Goal: Task Accomplishment & Management: Use online tool/utility

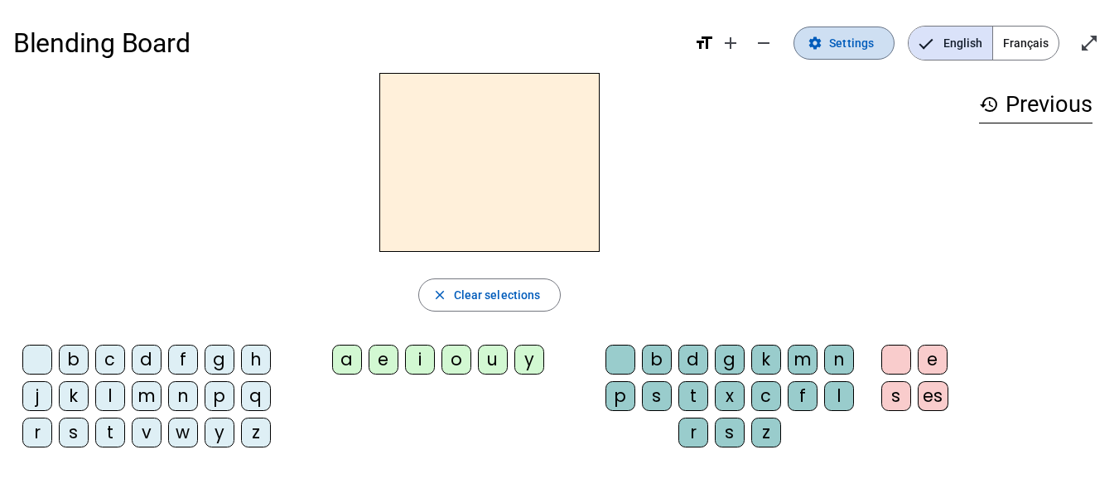
click at [869, 39] on span "Settings" at bounding box center [851, 43] width 45 height 20
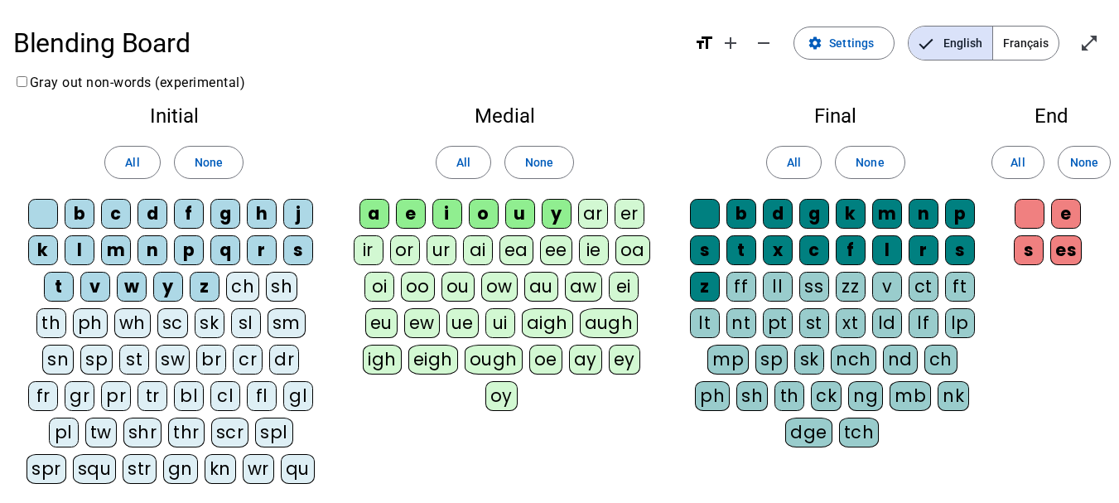
click at [58, 381] on div "fr" at bounding box center [43, 396] width 30 height 30
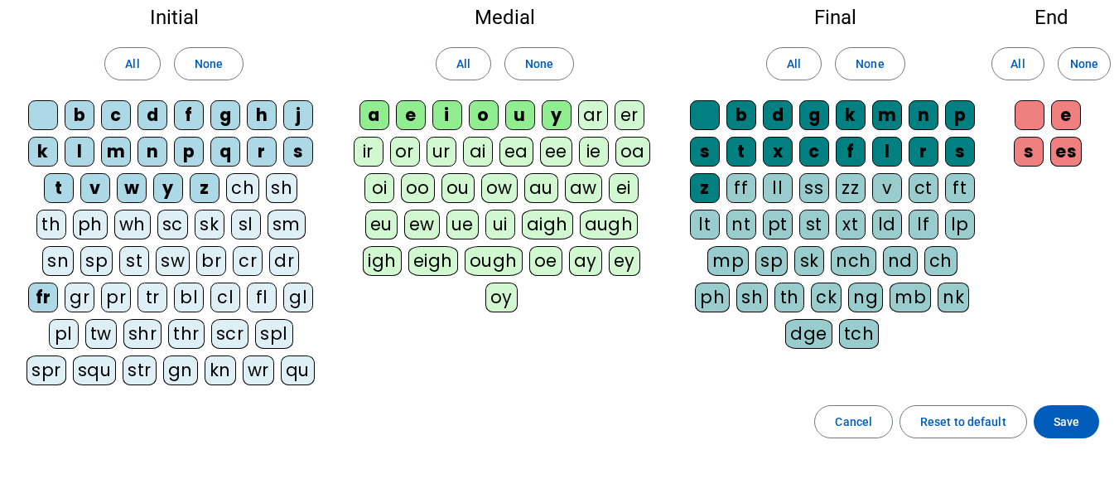
scroll to position [208, 0]
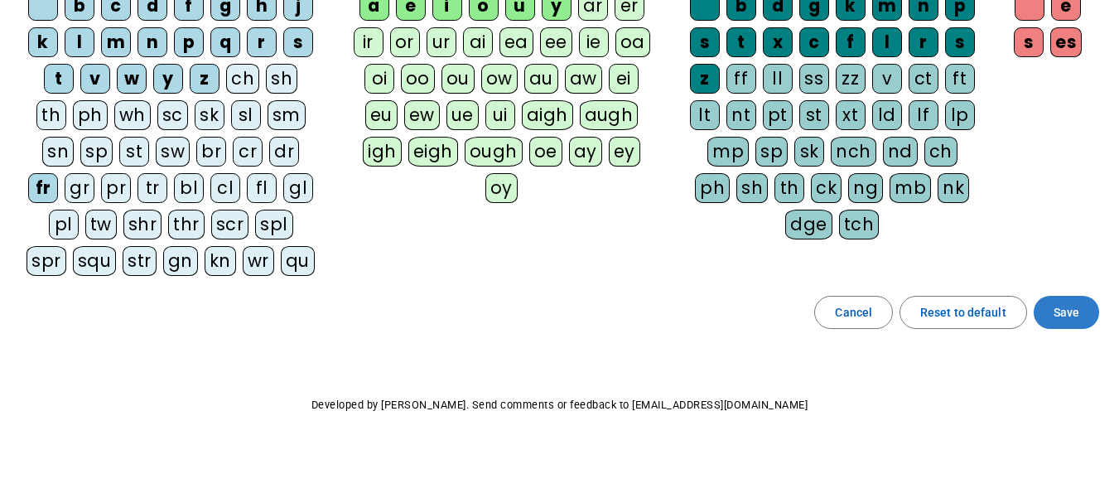
click at [1061, 302] on span "Save" at bounding box center [1066, 312] width 26 height 20
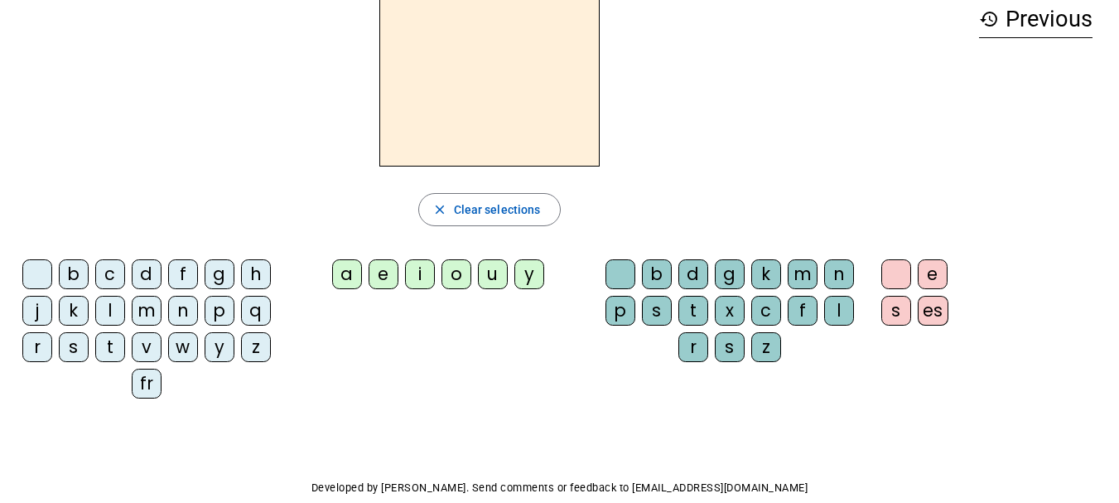
scroll to position [2, 0]
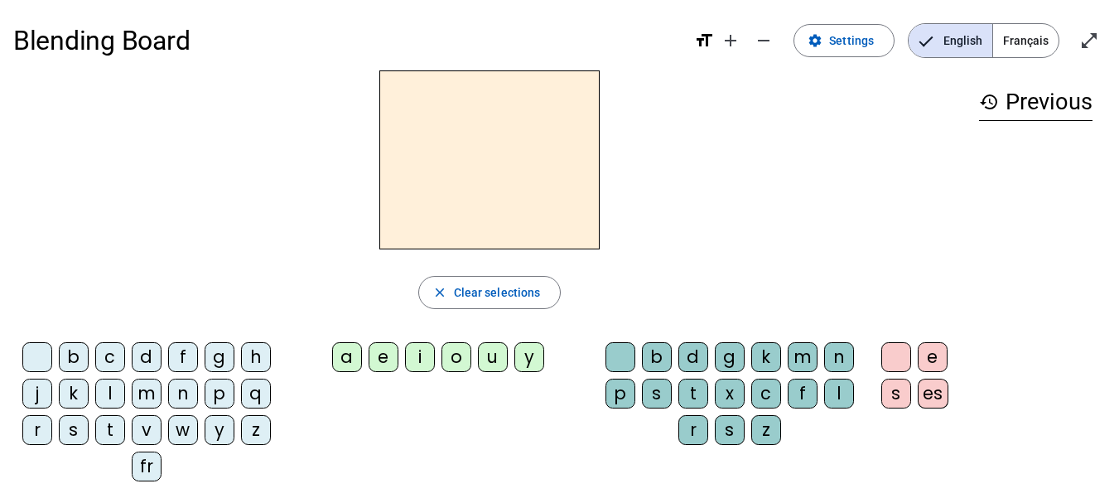
click at [155, 459] on div "fr" at bounding box center [147, 466] width 30 height 30
click at [389, 351] on div "e" at bounding box center [383, 357] width 30 height 30
click at [690, 436] on div "r" at bounding box center [693, 430] width 30 height 30
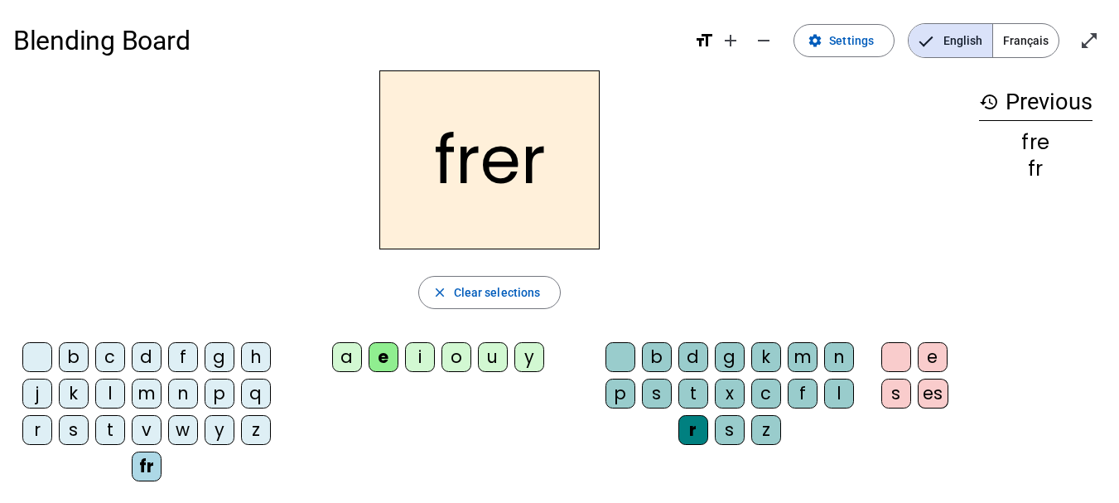
click at [926, 358] on div "e" at bounding box center [932, 357] width 30 height 30
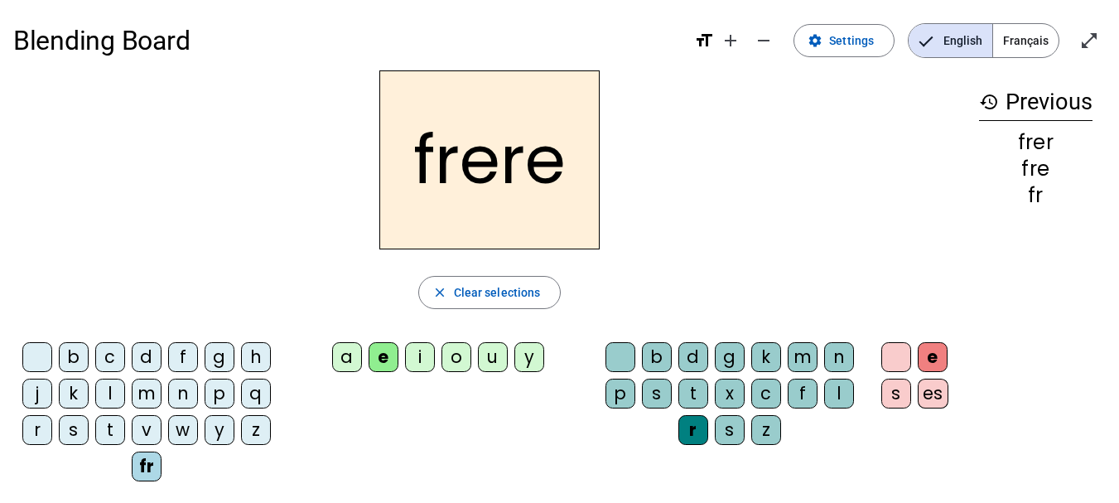
click at [216, 389] on div "p" at bounding box center [219, 393] width 30 height 30
click at [142, 395] on div "m" at bounding box center [147, 393] width 30 height 30
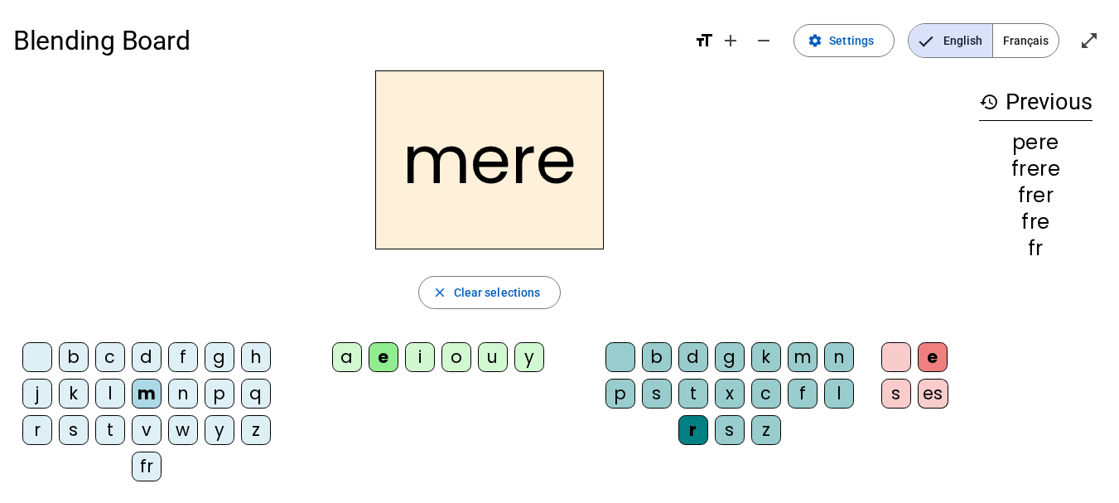
click at [221, 359] on div "g" at bounding box center [219, 357] width 30 height 30
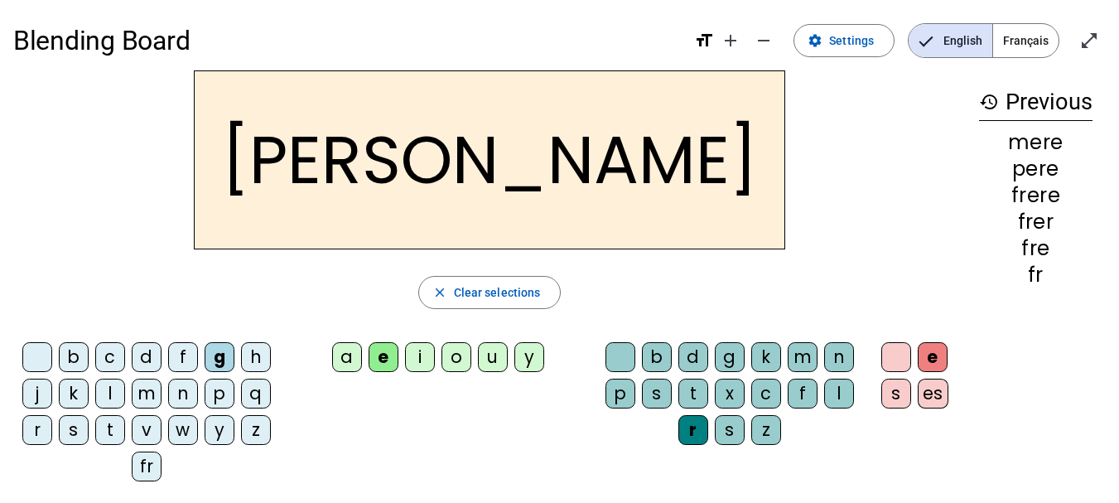
click at [347, 342] on div "a" at bounding box center [347, 357] width 30 height 30
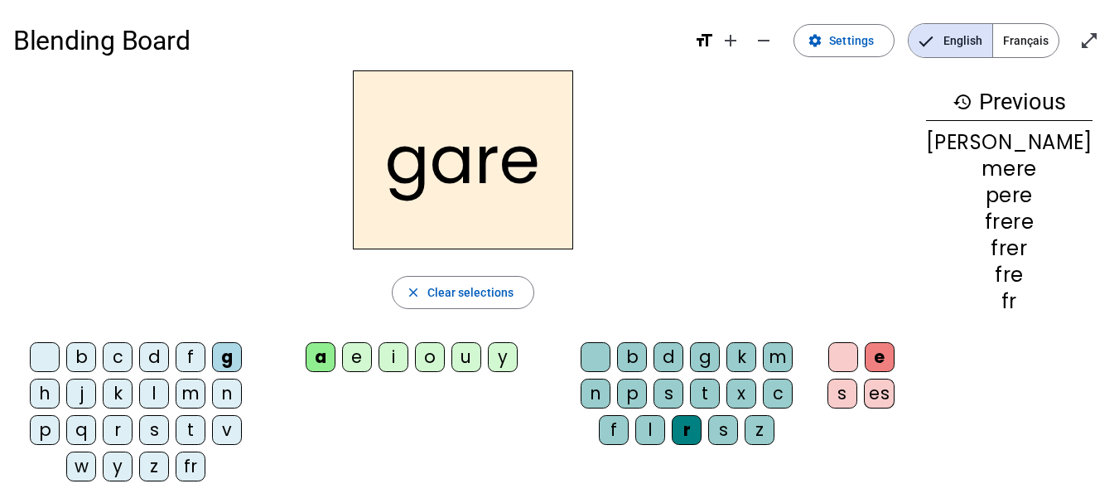
click at [719, 355] on div "g" at bounding box center [705, 357] width 30 height 30
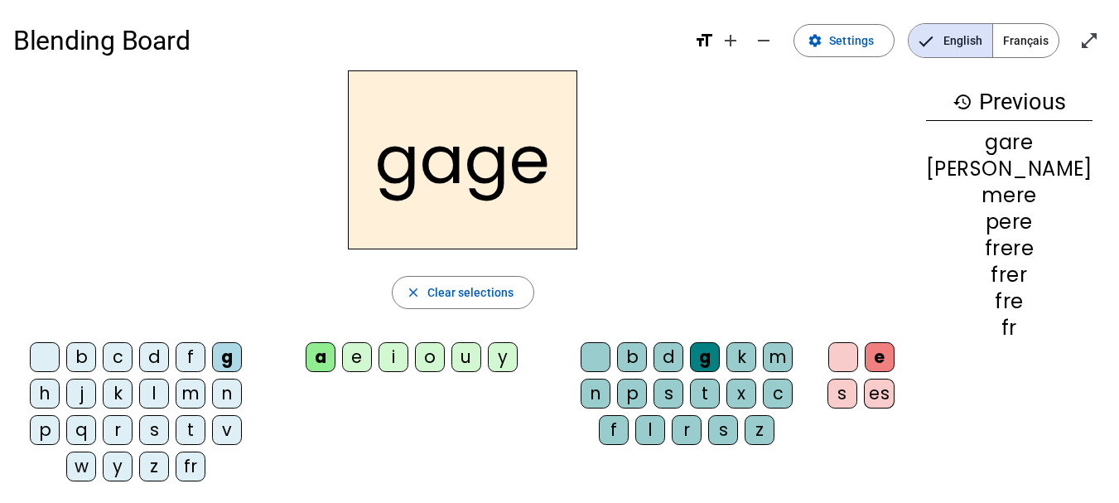
click at [139, 433] on div "s" at bounding box center [154, 430] width 30 height 30
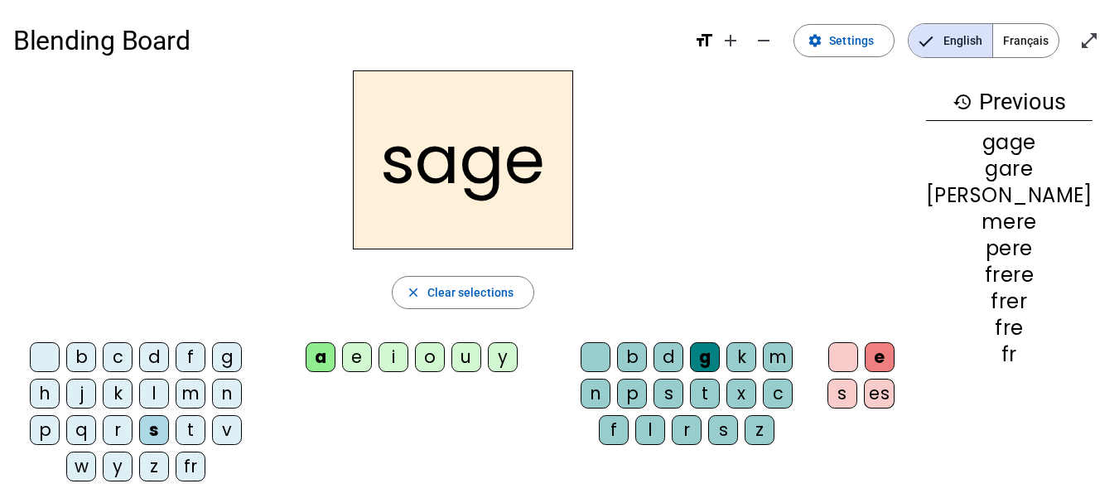
click at [60, 415] on div "p" at bounding box center [45, 430] width 30 height 30
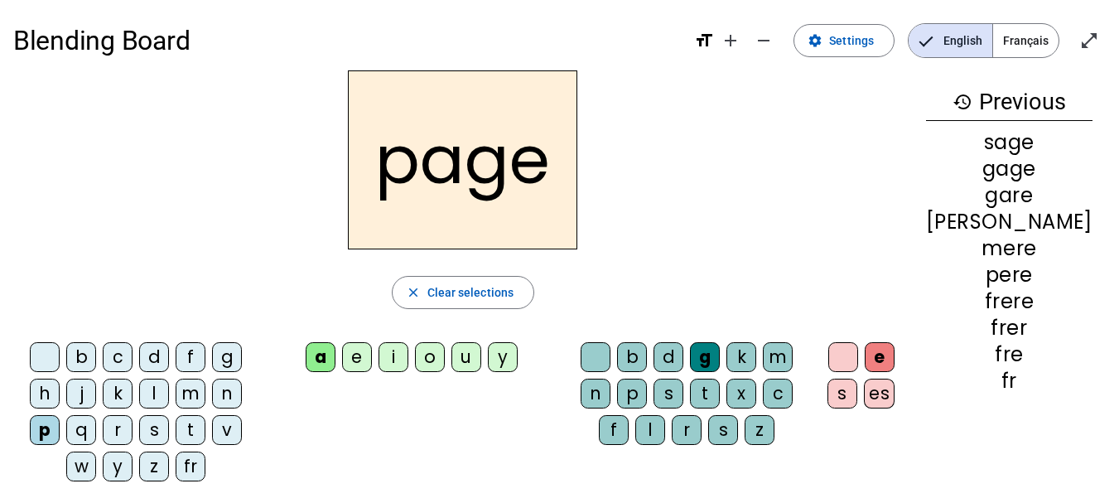
click at [408, 351] on div "i" at bounding box center [393, 357] width 30 height 30
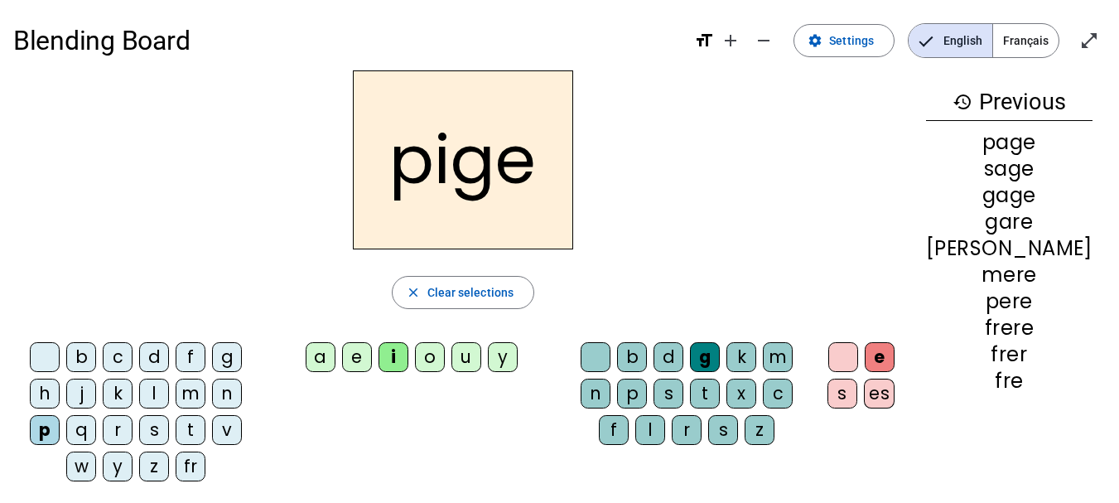
click at [179, 352] on div "f" at bounding box center [191, 357] width 30 height 30
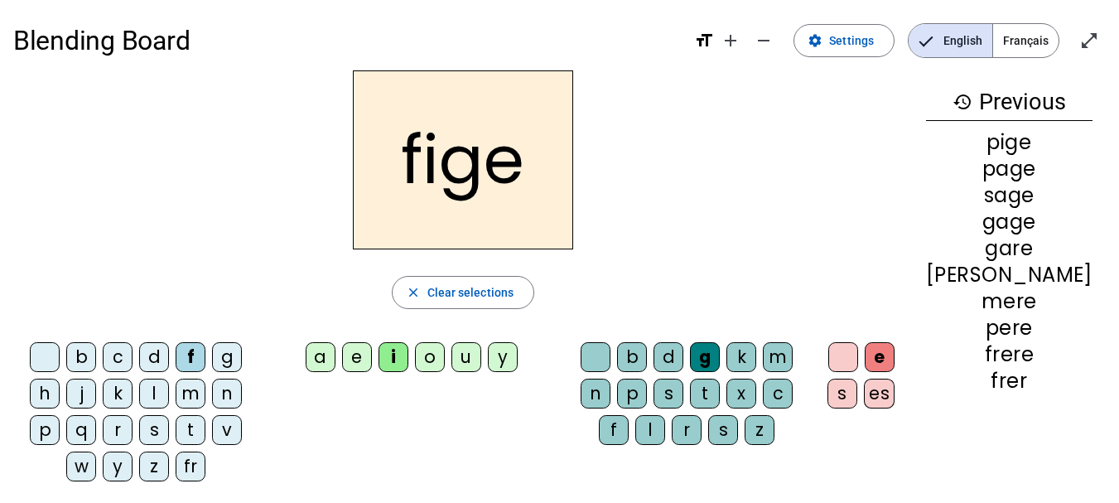
click at [729, 387] on div "x" at bounding box center [741, 393] width 30 height 30
